Goal: Task Accomplishment & Management: Use online tool/utility

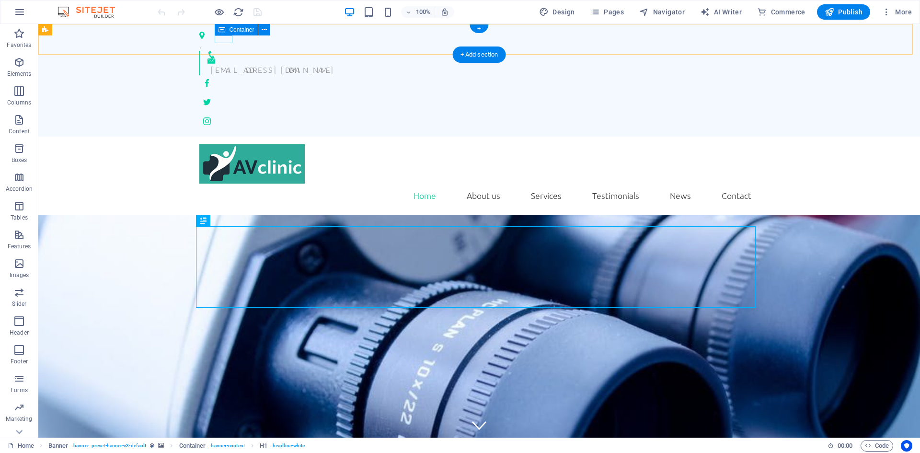
click at [221, 51] on div at bounding box center [475, 55] width 552 height 8
click at [262, 30] on icon at bounding box center [263, 30] width 5 height 10
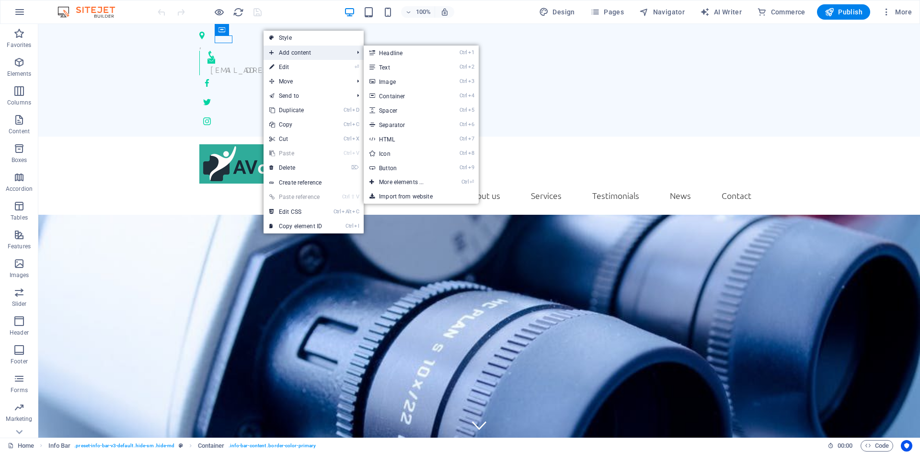
click at [312, 53] on span "Add content" at bounding box center [306, 52] width 86 height 14
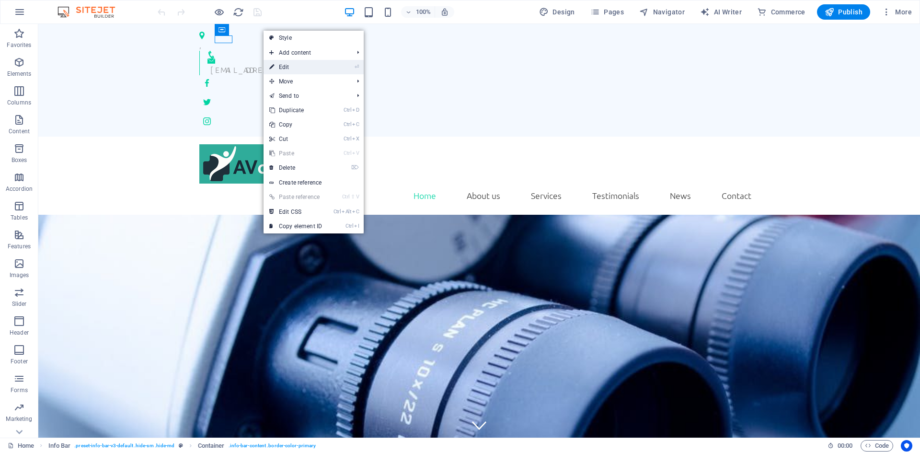
click at [307, 68] on link "⏎ Edit" at bounding box center [295, 67] width 64 height 14
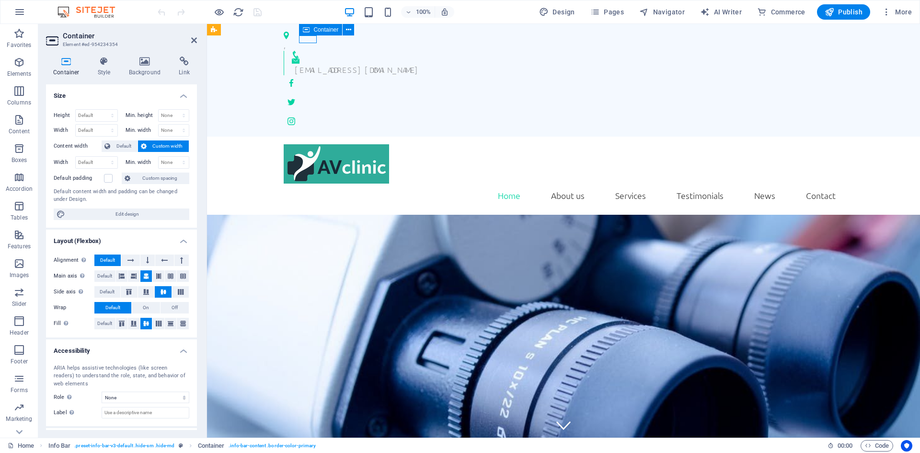
click at [305, 51] on div at bounding box center [560, 55] width 552 height 8
click at [307, 28] on icon at bounding box center [306, 29] width 7 height 11
click at [325, 29] on span "Container" at bounding box center [325, 30] width 25 height 6
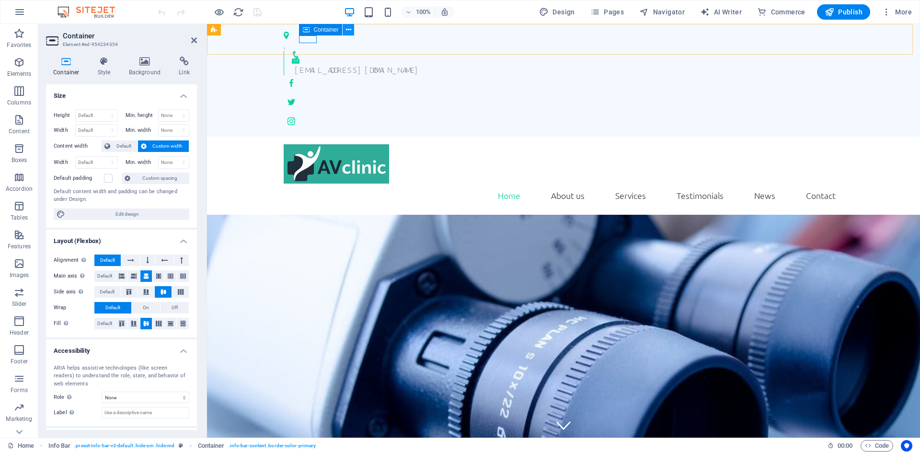
click at [347, 30] on icon at bounding box center [348, 30] width 5 height 10
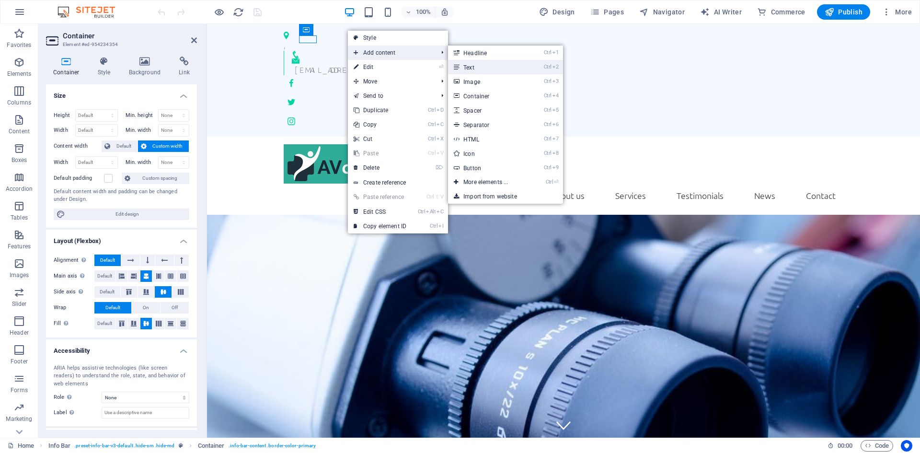
click at [472, 67] on link "Ctrl 2 Text" at bounding box center [487, 67] width 79 height 14
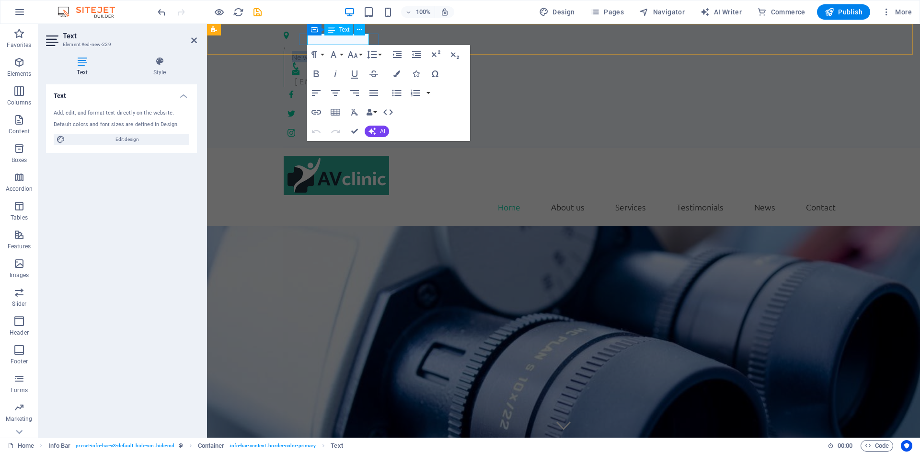
click at [340, 51] on p "New text element" at bounding box center [564, 56] width 544 height 11
click at [516, 148] on div "Home About us Services Testimonials News Contact Menu" at bounding box center [563, 187] width 713 height 79
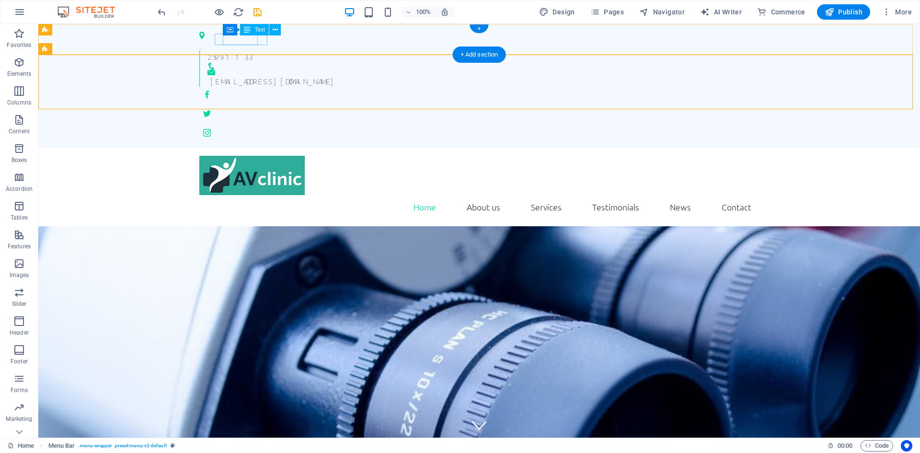
click at [242, 51] on div "25991133" at bounding box center [479, 56] width 544 height 11
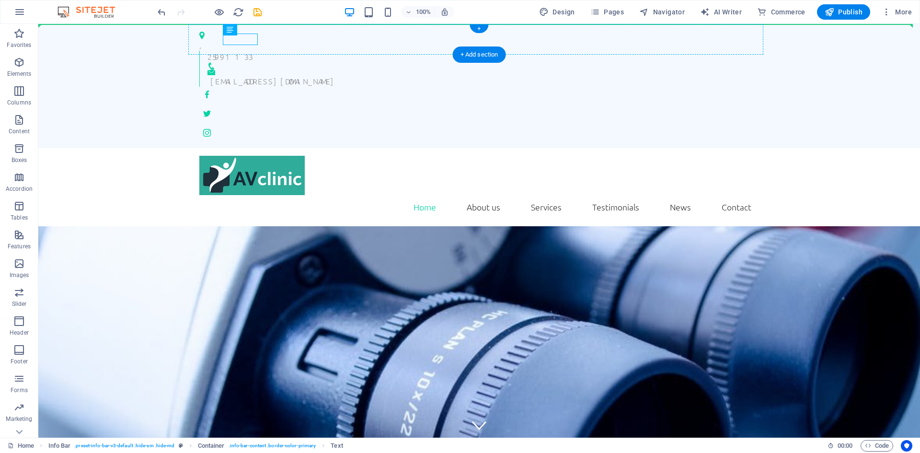
drag, startPoint x: 242, startPoint y: 42, endPoint x: 275, endPoint y: 39, distance: 33.2
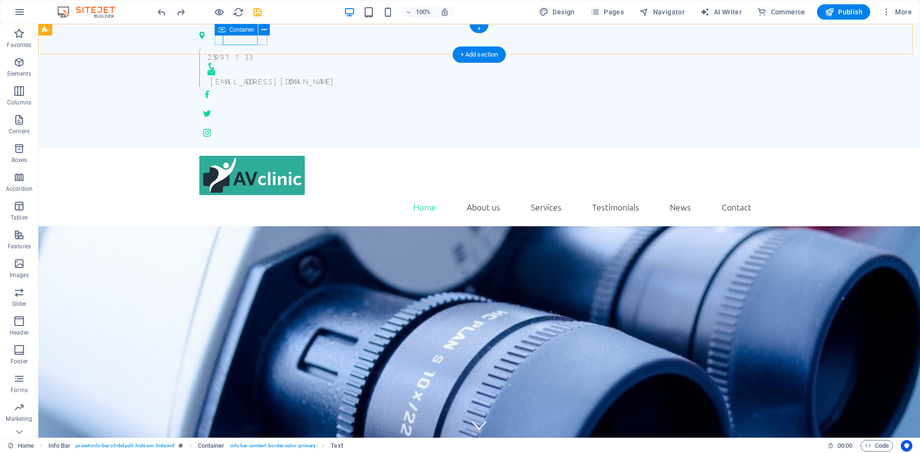
click at [219, 51] on div "25991133" at bounding box center [475, 60] width 552 height 19
click at [292, 30] on icon at bounding box center [292, 30] width 5 height 10
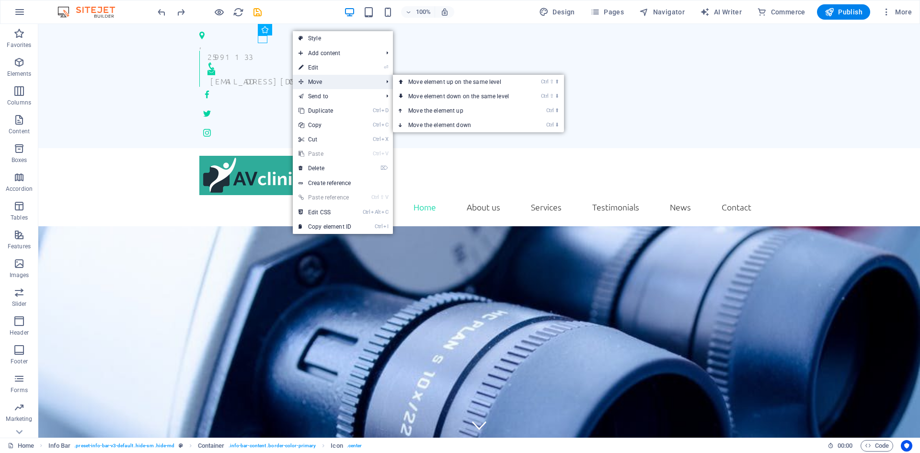
click at [326, 82] on span "Move" at bounding box center [336, 82] width 86 height 14
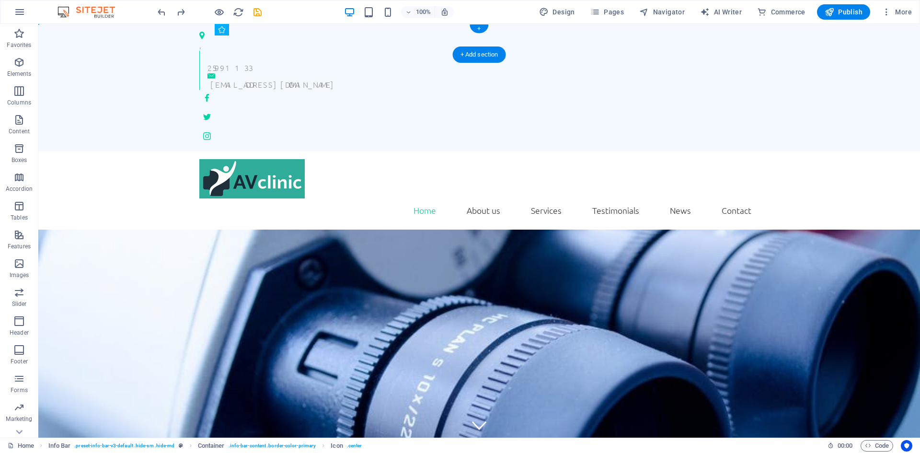
drag, startPoint x: 261, startPoint y: 40, endPoint x: 248, endPoint y: 41, distance: 12.5
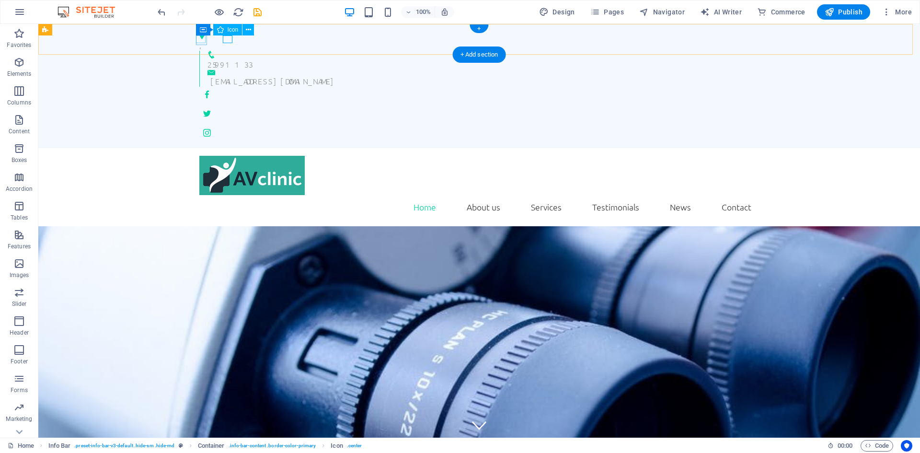
click at [202, 39] on figure at bounding box center [475, 36] width 552 height 8
click at [205, 43] on div "," at bounding box center [475, 44] width 552 height 11
click at [206, 40] on div "," at bounding box center [475, 44] width 552 height 11
click at [206, 39] on div "," at bounding box center [475, 44] width 552 height 11
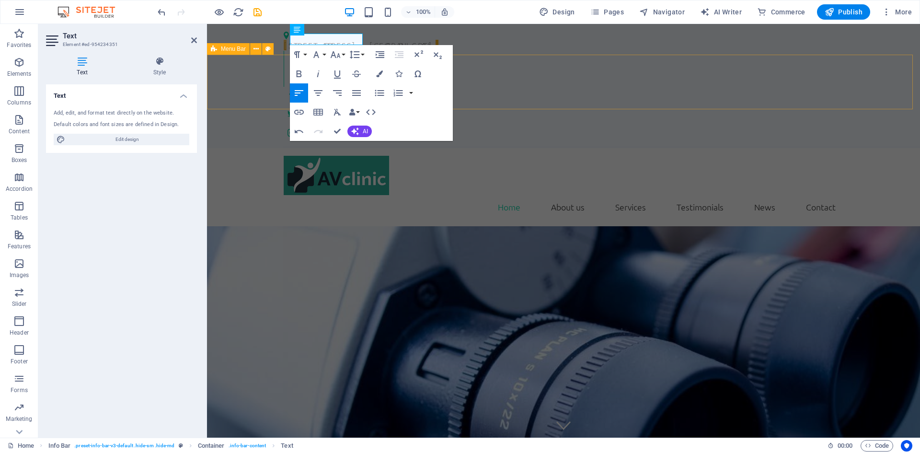
click at [482, 148] on div "Home About us Services Testimonials News Contact Menu" at bounding box center [563, 187] width 713 height 79
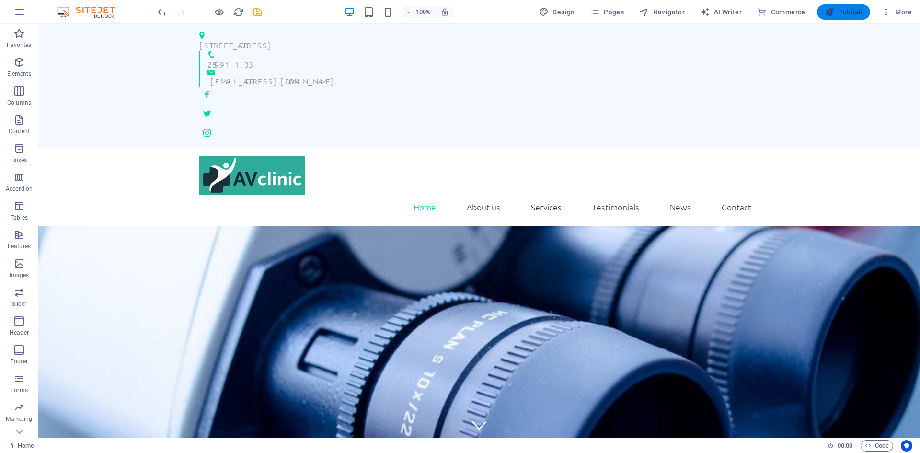
click at [852, 11] on span "Publish" at bounding box center [843, 12] width 38 height 10
checkbox input "false"
